Goal: Information Seeking & Learning: Learn about a topic

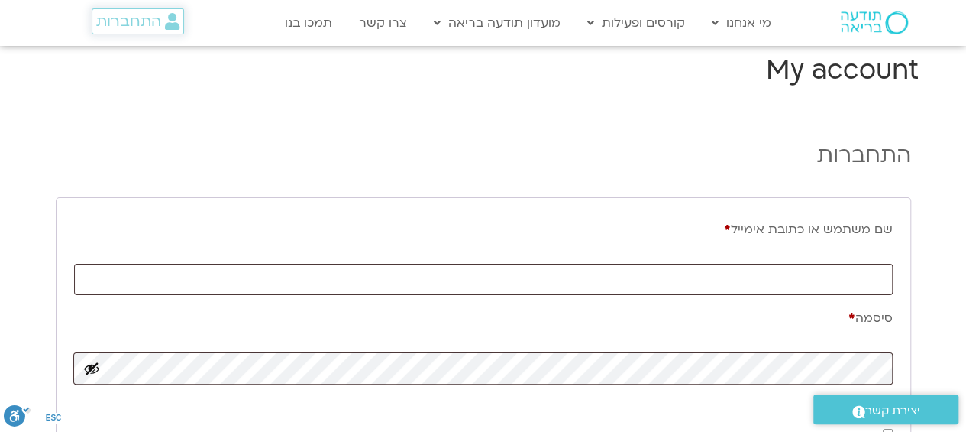
click at [149, 25] on span "התחברות" at bounding box center [128, 21] width 65 height 17
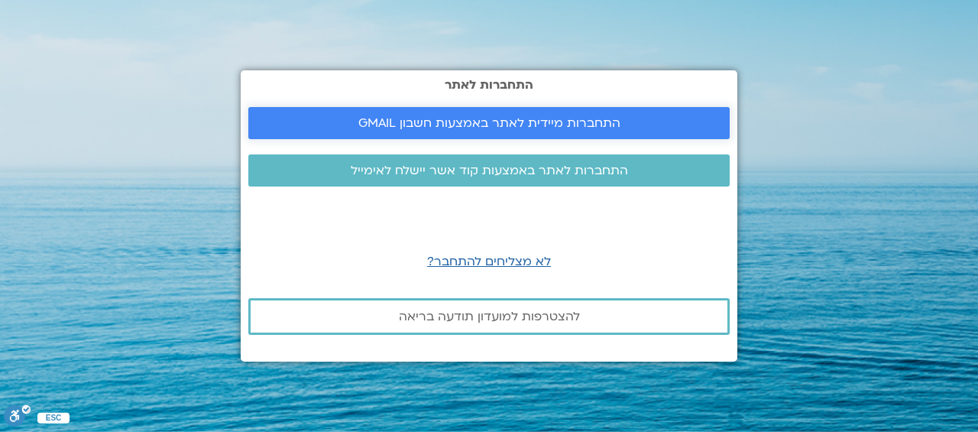
click at [546, 118] on span "התחברות מיידית לאתר באמצעות חשבון GMAIL" at bounding box center [489, 123] width 262 height 14
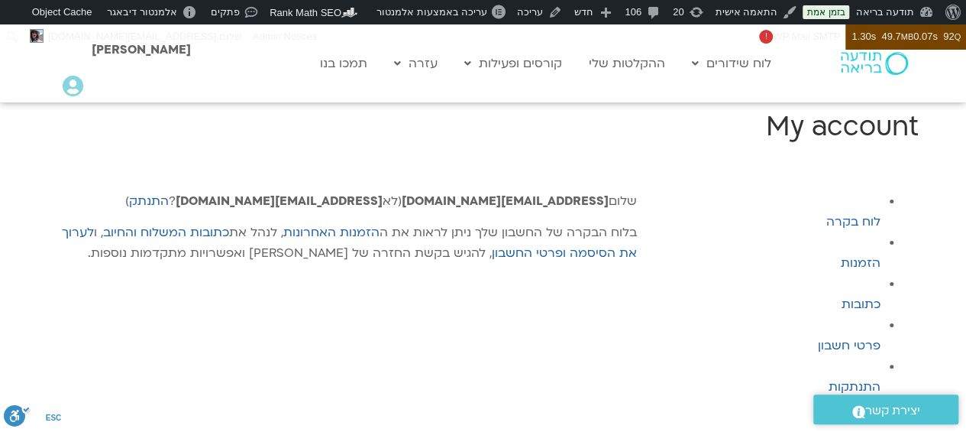
click at [784, 95] on link "לוח שידורים יומי" at bounding box center [768, 95] width 168 height 35
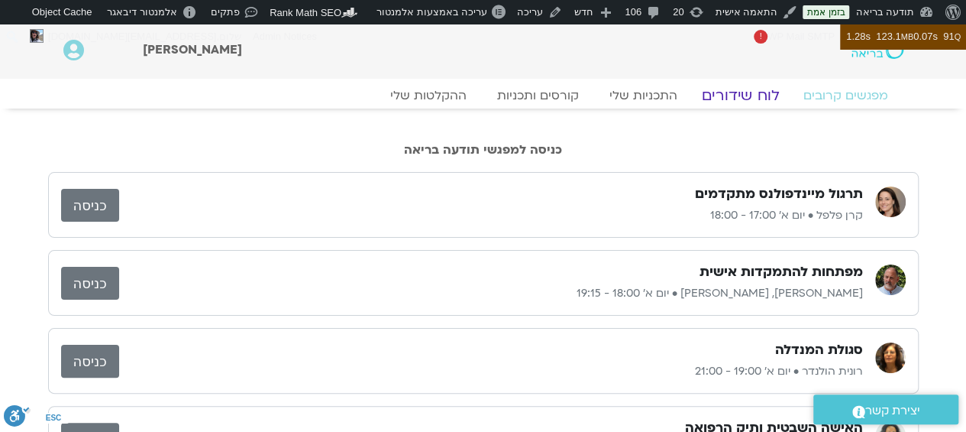
click at [756, 92] on link "לוח שידורים" at bounding box center [740, 95] width 115 height 18
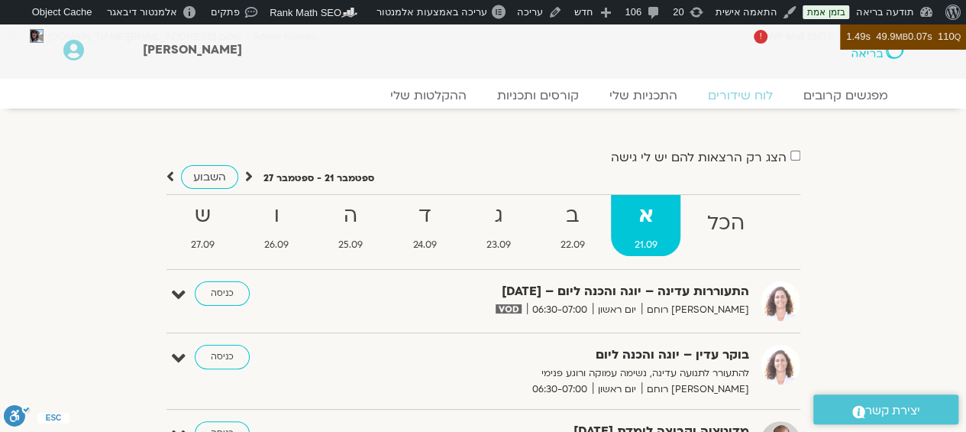
click at [765, 237] on strong "הכל" at bounding box center [726, 223] width 84 height 34
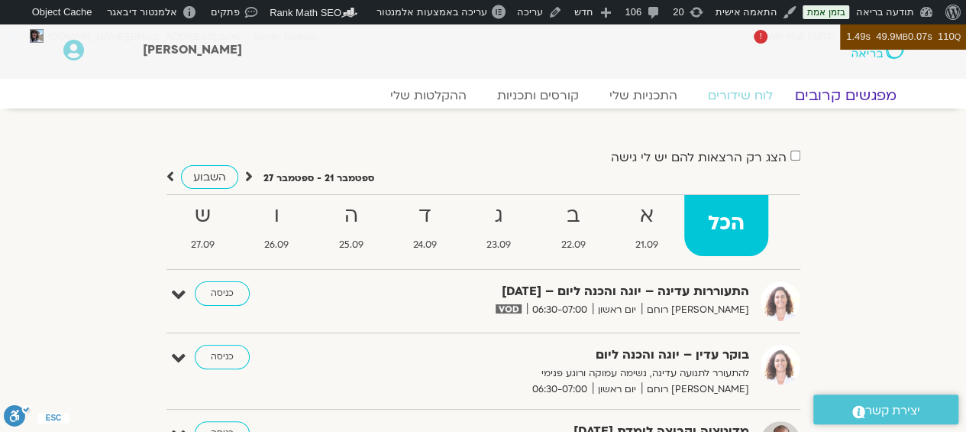
click at [860, 90] on link "מפגשים קרובים" at bounding box center [845, 95] width 138 height 18
click at [438, 92] on link "ההקלטות שלי" at bounding box center [428, 95] width 128 height 18
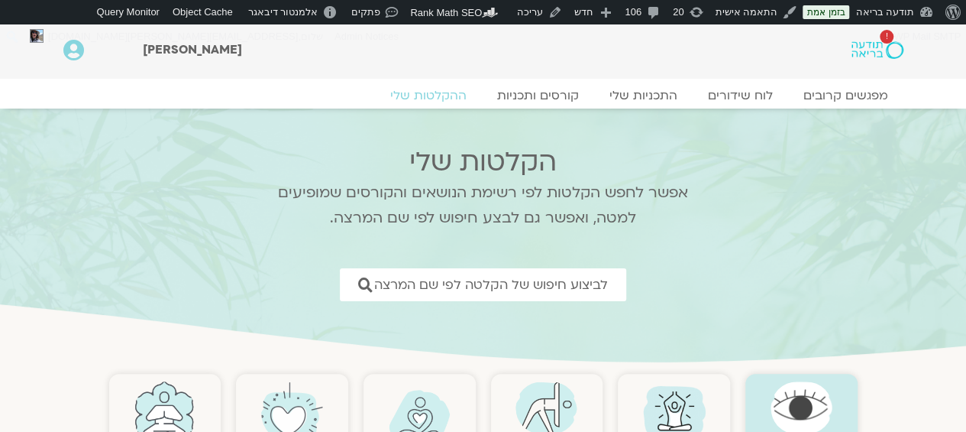
drag, startPoint x: 343, startPoint y: 64, endPoint x: 588, endPoint y: 268, distance: 318.9
click at [343, 64] on div "[PERSON_NAME]" at bounding box center [440, 51] width 610 height 39
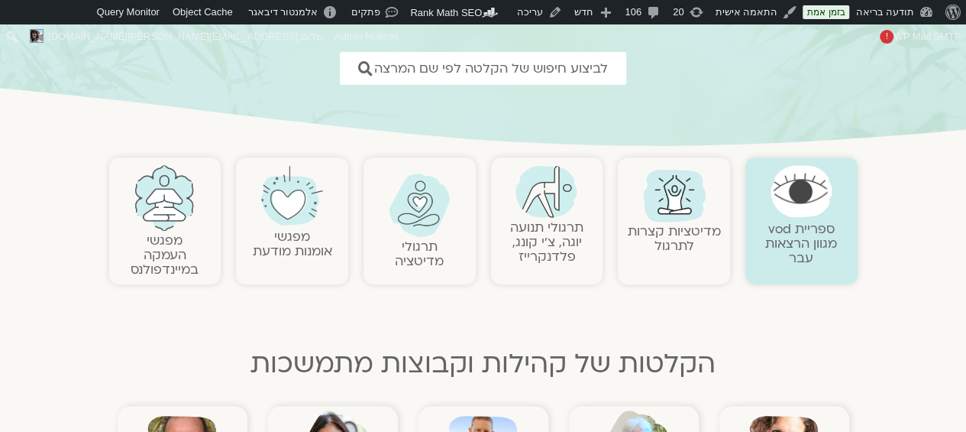
scroll to position [471, 0]
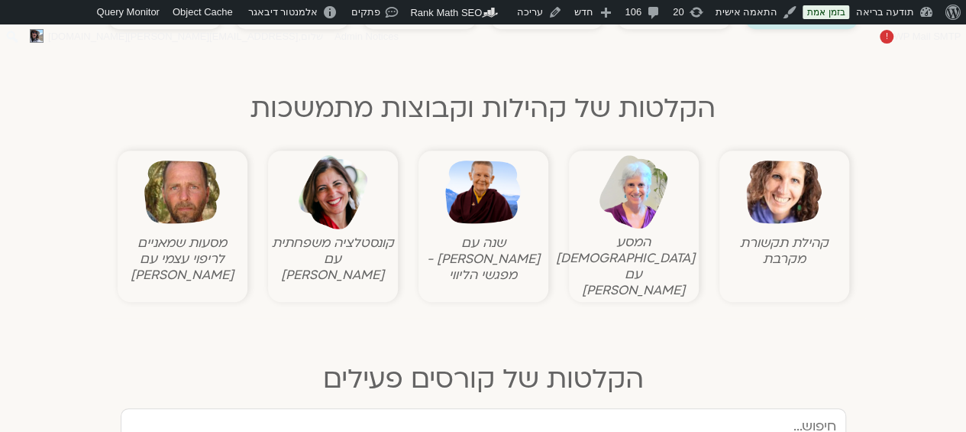
click at [789, 158] on img at bounding box center [784, 192] width 76 height 76
click at [773, 199] on img at bounding box center [784, 192] width 76 height 76
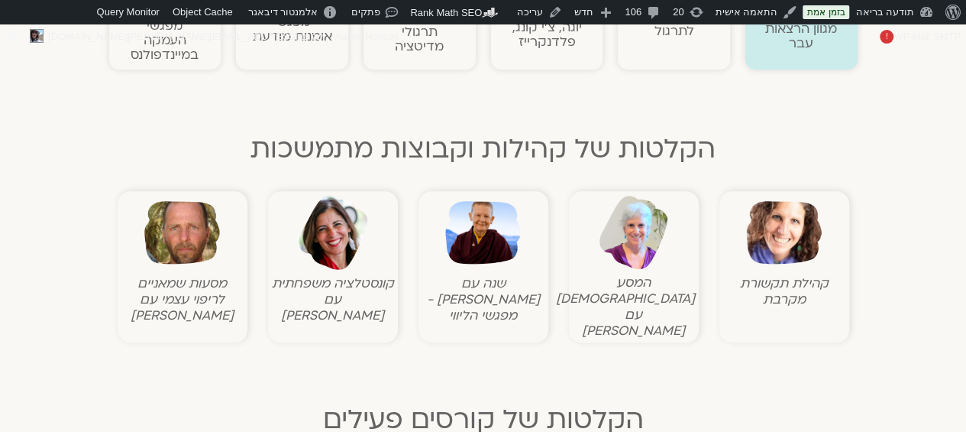
scroll to position [434, 0]
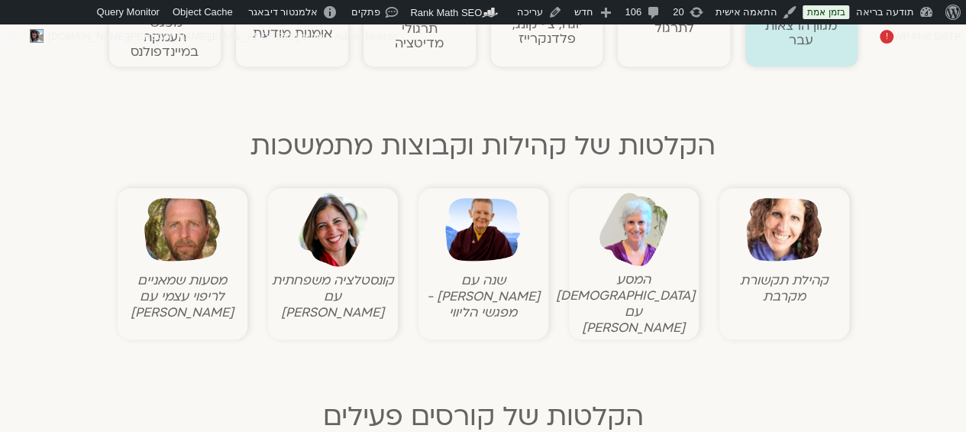
click at [784, 215] on img at bounding box center [784, 230] width 76 height 76
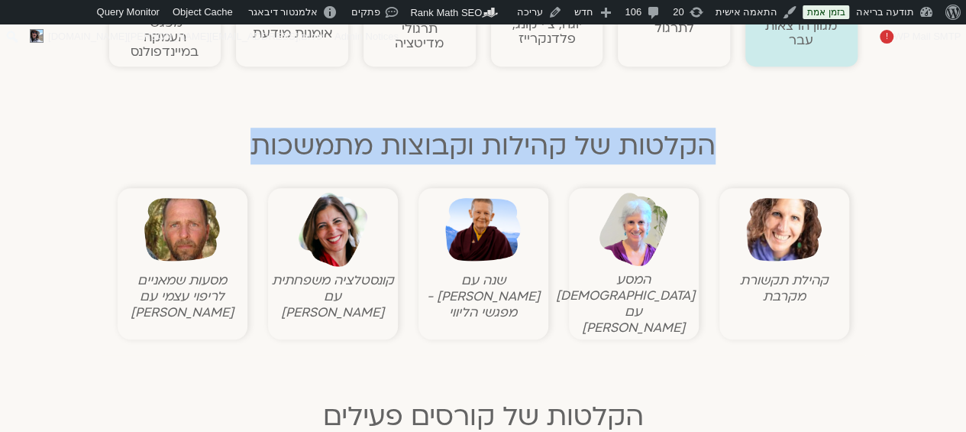
drag, startPoint x: 813, startPoint y: 160, endPoint x: 776, endPoint y: 204, distance: 56.9
click at [776, 204] on div "ספריית vod מגוון הרצאות עבר מדיטציות קצרות לתרגול תרגולי תנועה יוגה, צ׳י קונג, …" at bounding box center [484, 188] width 764 height 513
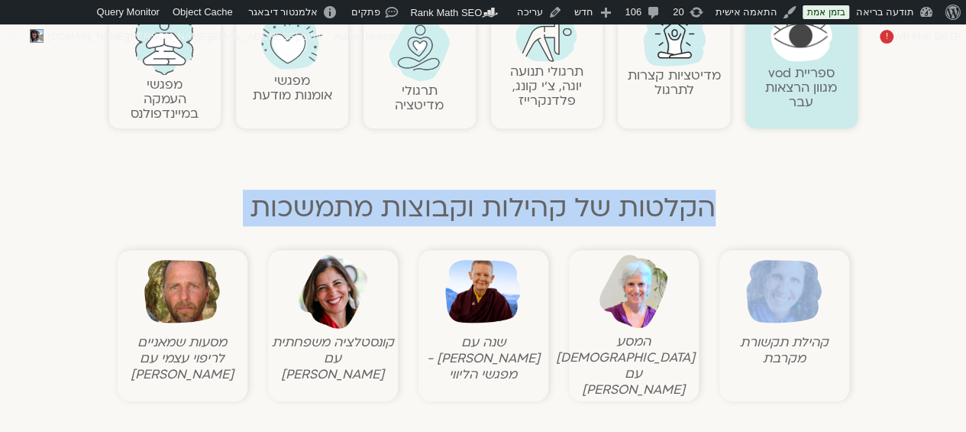
scroll to position [325, 0]
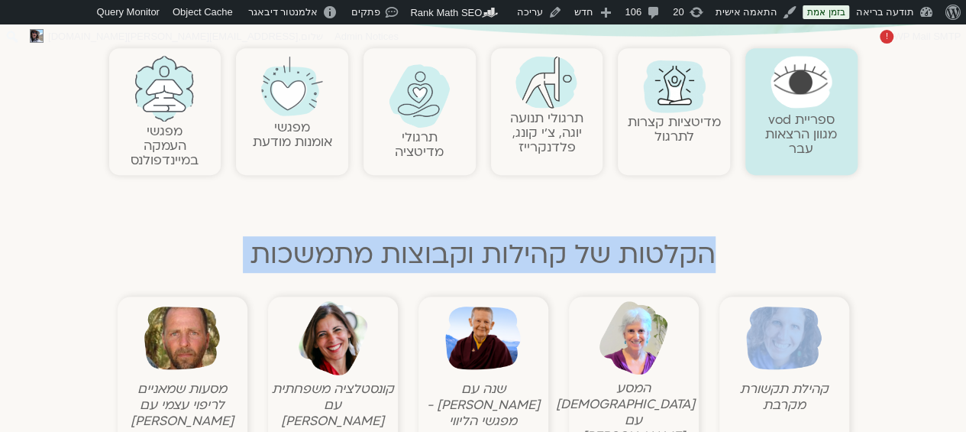
click at [769, 344] on img at bounding box center [784, 338] width 76 height 76
click at [678, 260] on h2 "הקלטות של קהילות וקבוצות מתמשכות" at bounding box center [483, 254] width 749 height 31
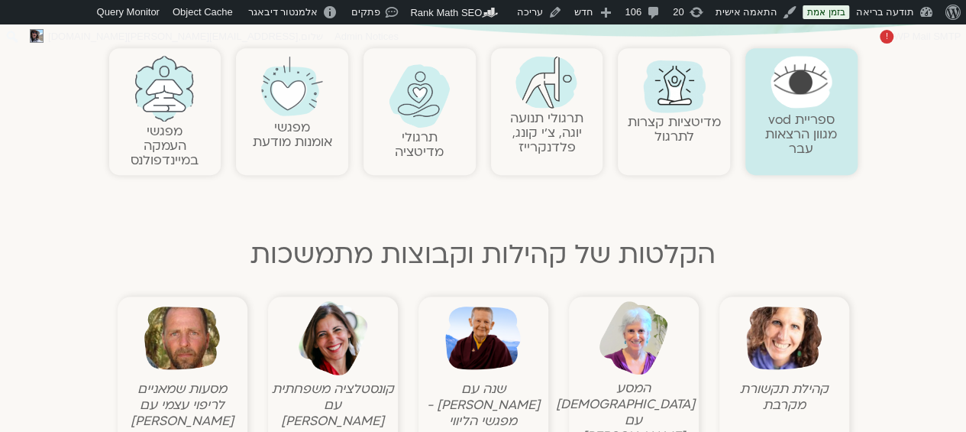
click at [807, 344] on img at bounding box center [784, 338] width 76 height 76
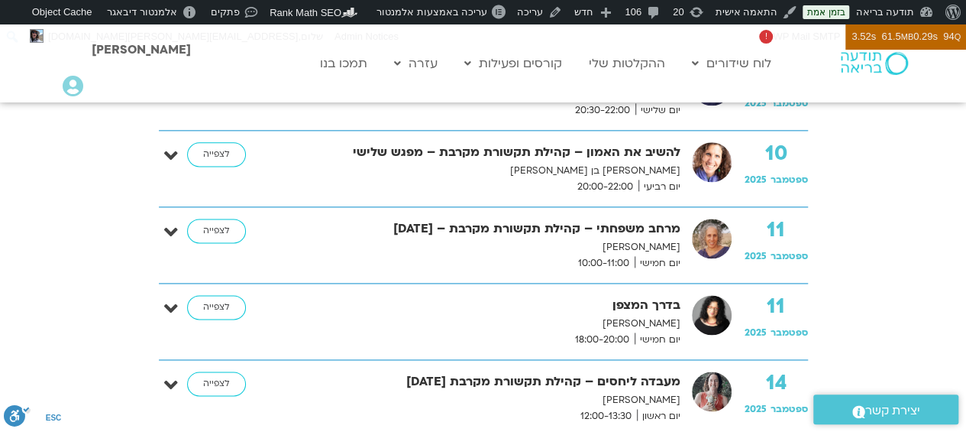
scroll to position [926, 0]
